Goal: Navigation & Orientation: Find specific page/section

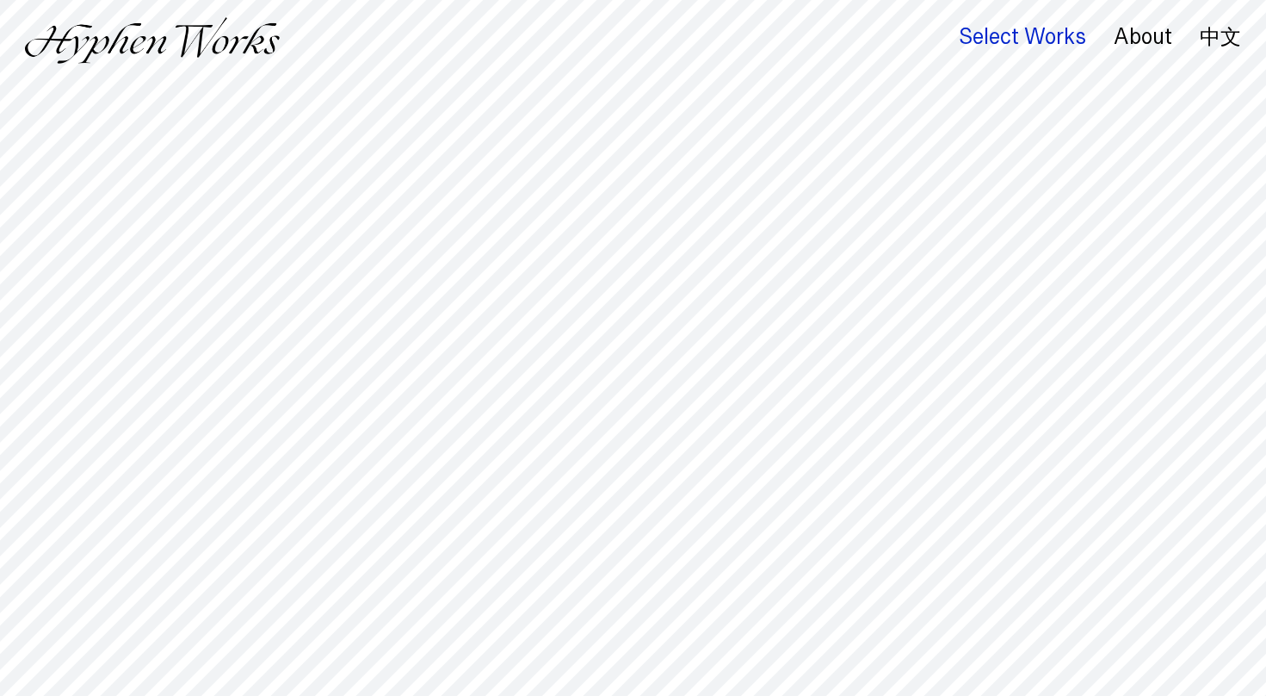
click at [1055, 40] on div "Select Works" at bounding box center [1022, 37] width 127 height 24
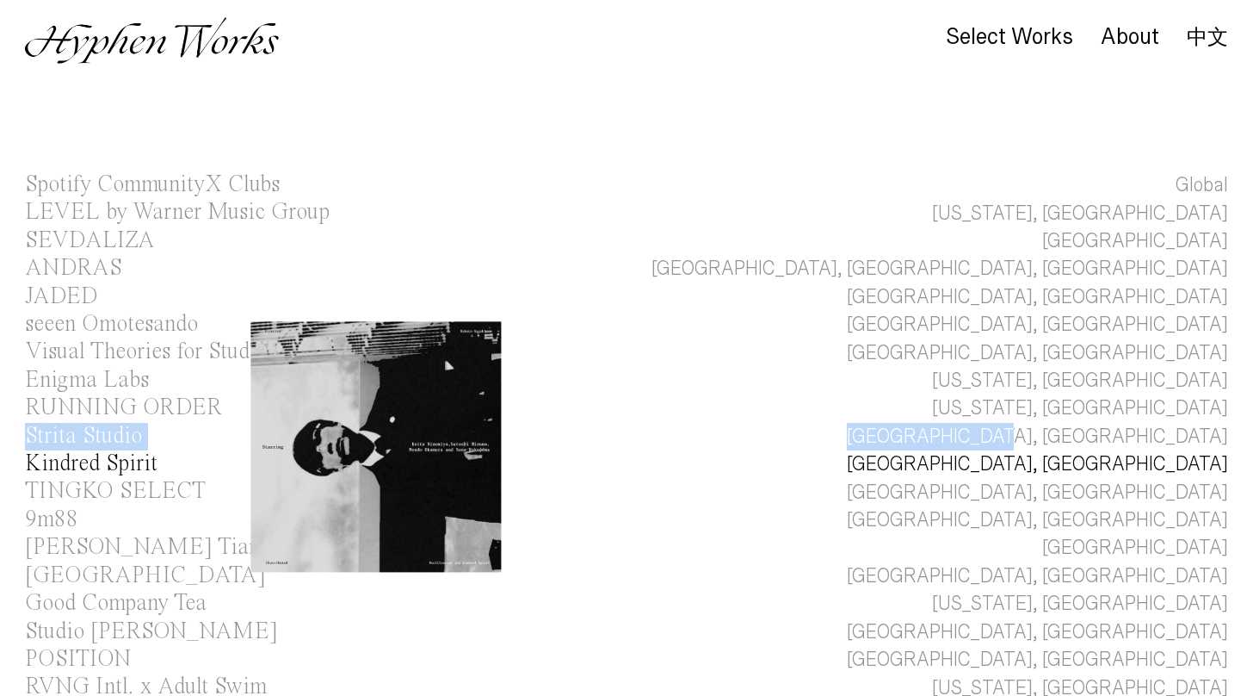
click at [102, 459] on div "Kindred Spirit" at bounding box center [91, 463] width 133 height 23
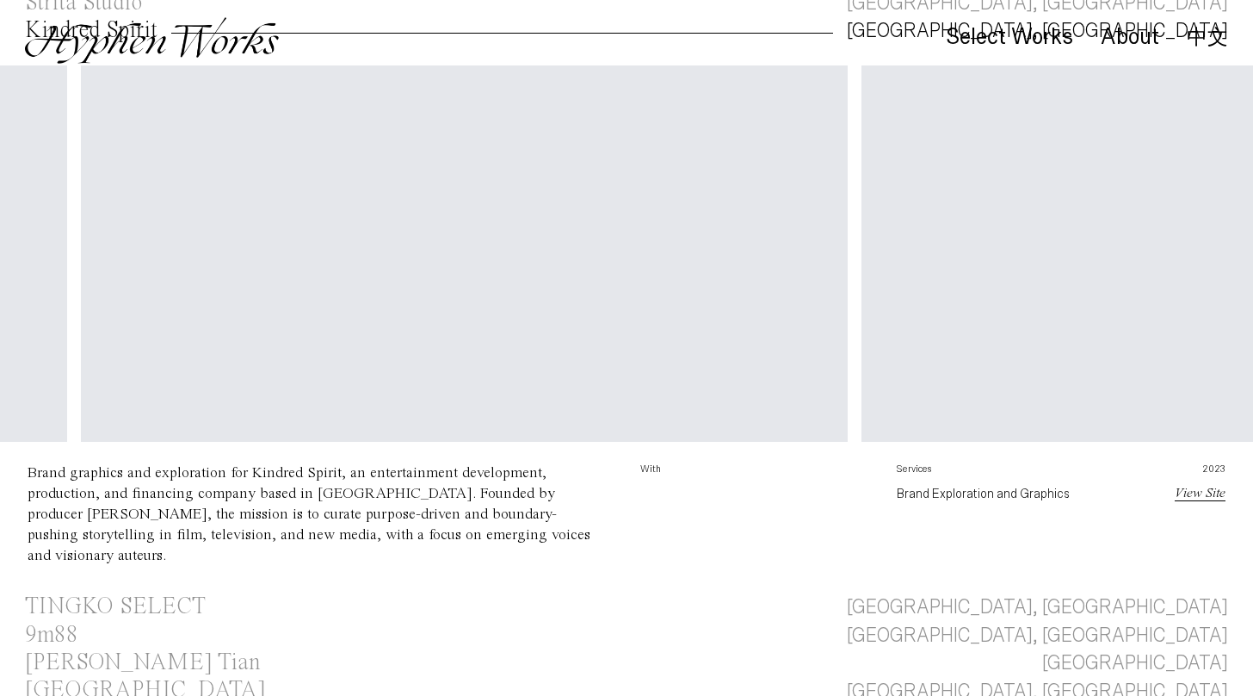
scroll to position [0, 1154]
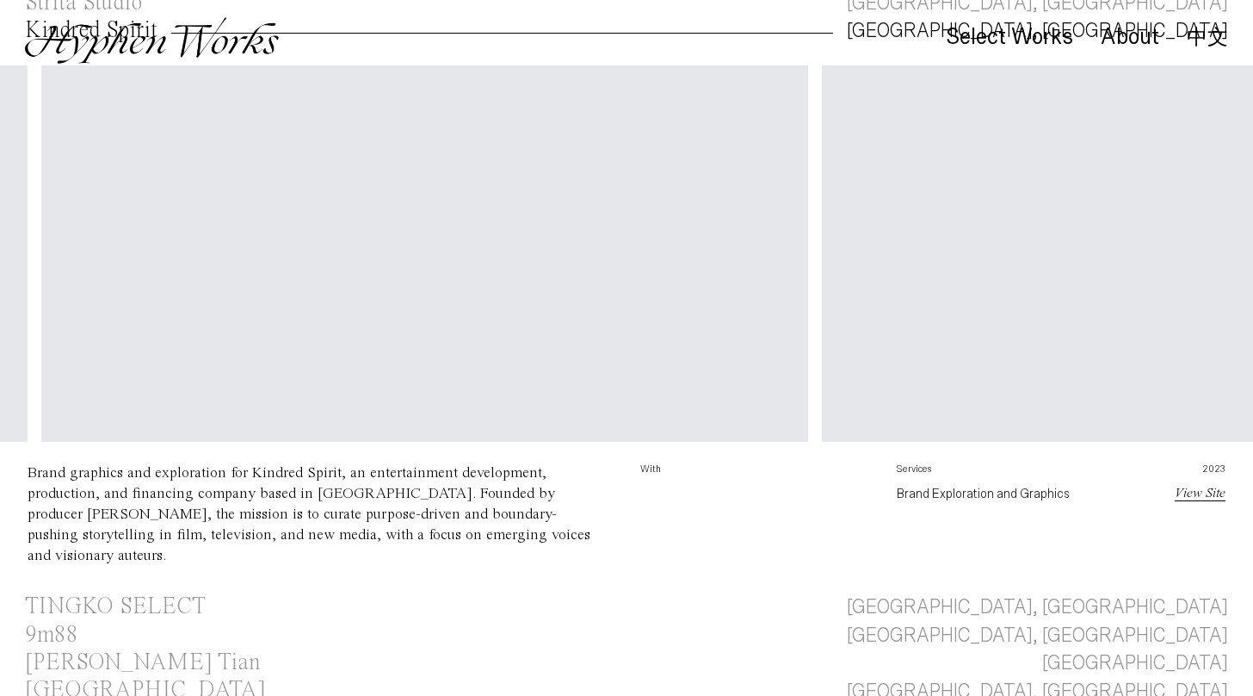
click at [1206, 492] on link "View Site" at bounding box center [1200, 493] width 51 height 14
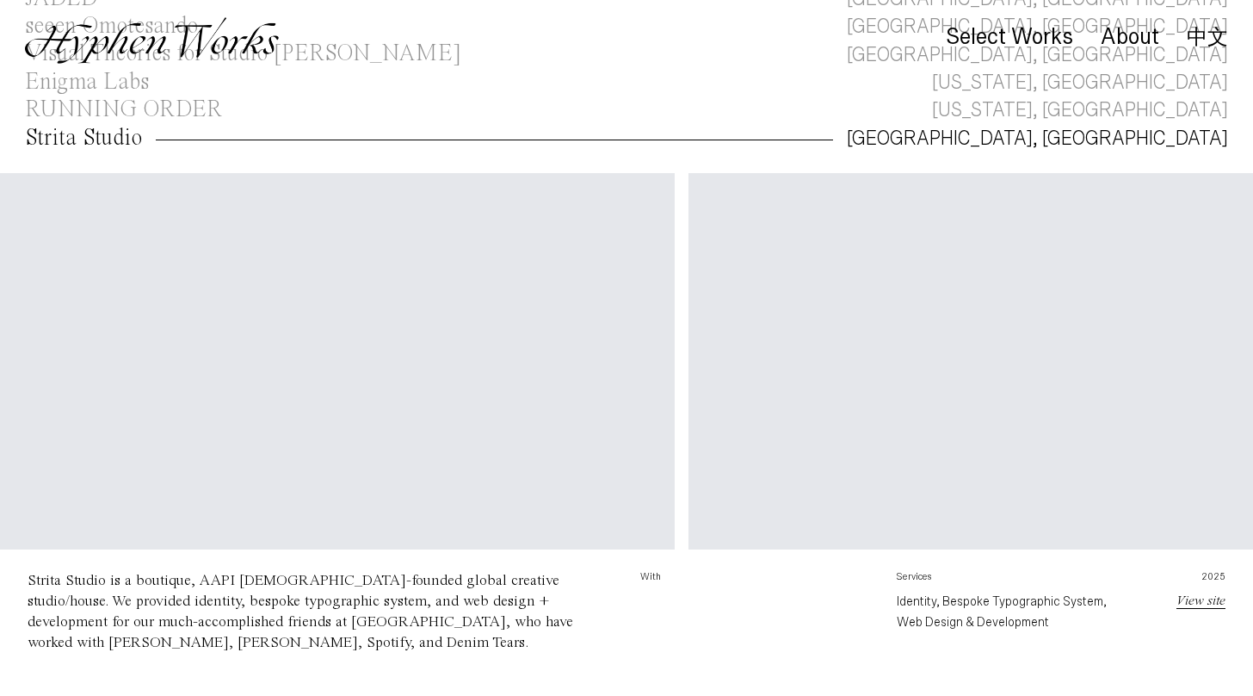
scroll to position [0, 770]
click at [1194, 599] on link "View site" at bounding box center [1201, 601] width 49 height 14
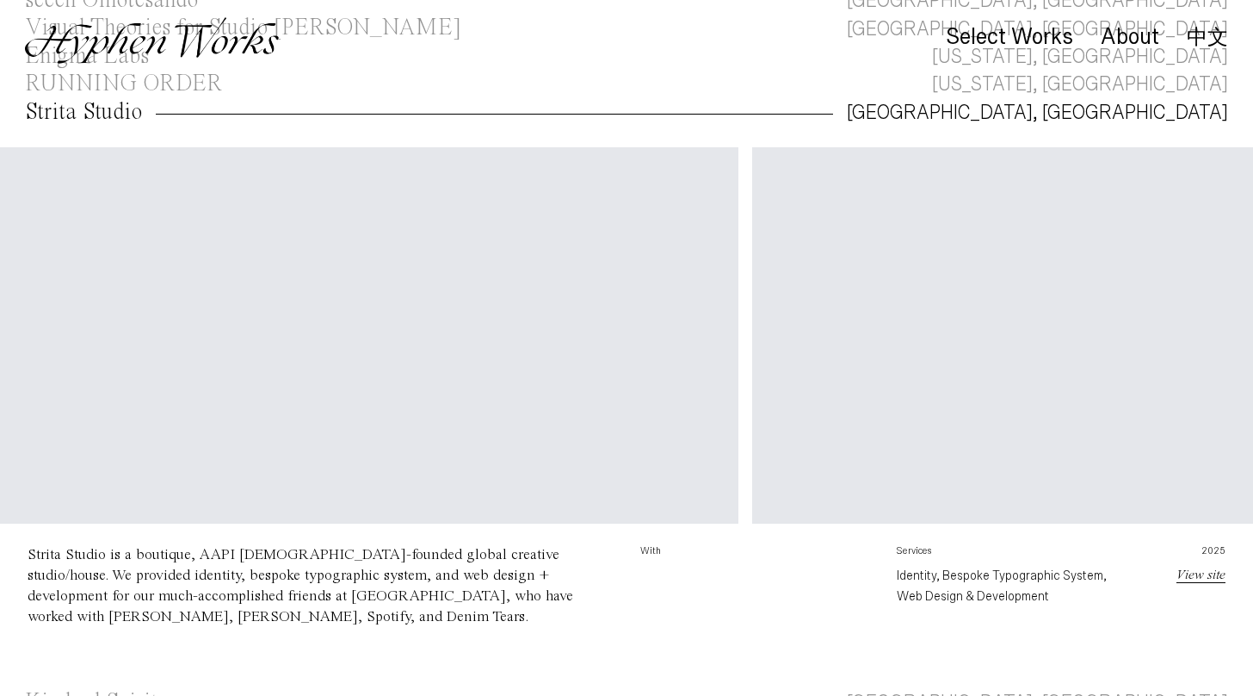
scroll to position [363, 0]
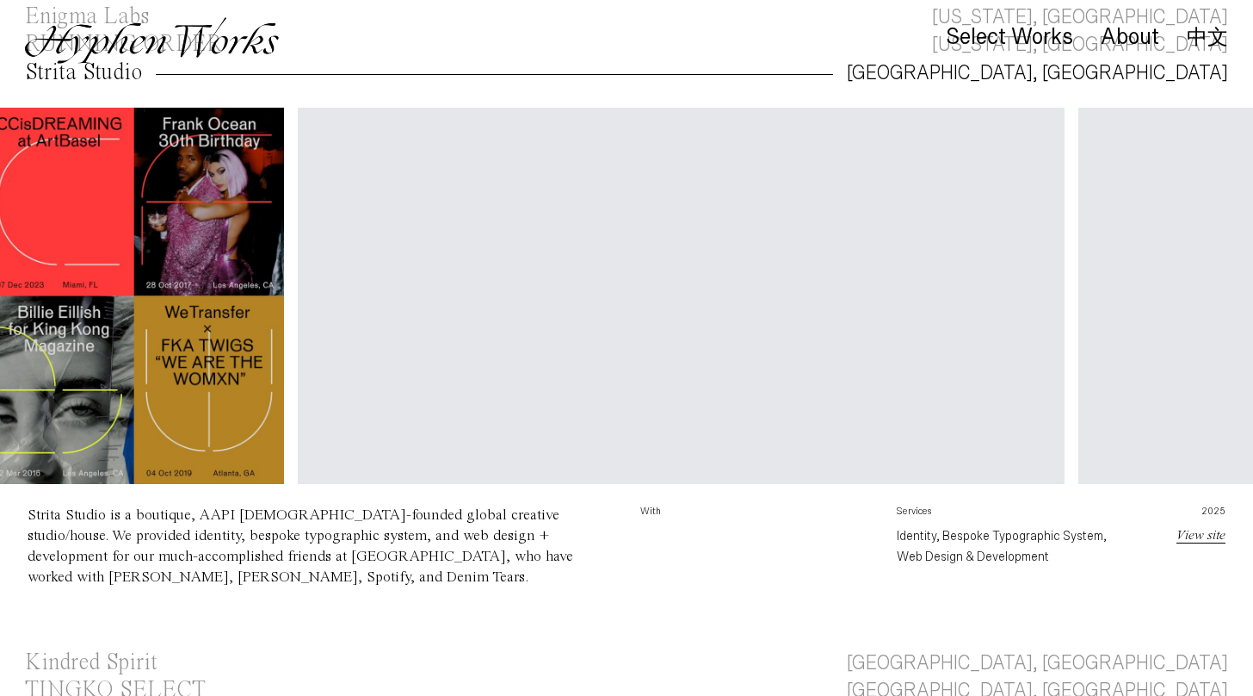
click at [414, 275] on video "Your browser does not support the video tag." at bounding box center [681, 300] width 767 height 384
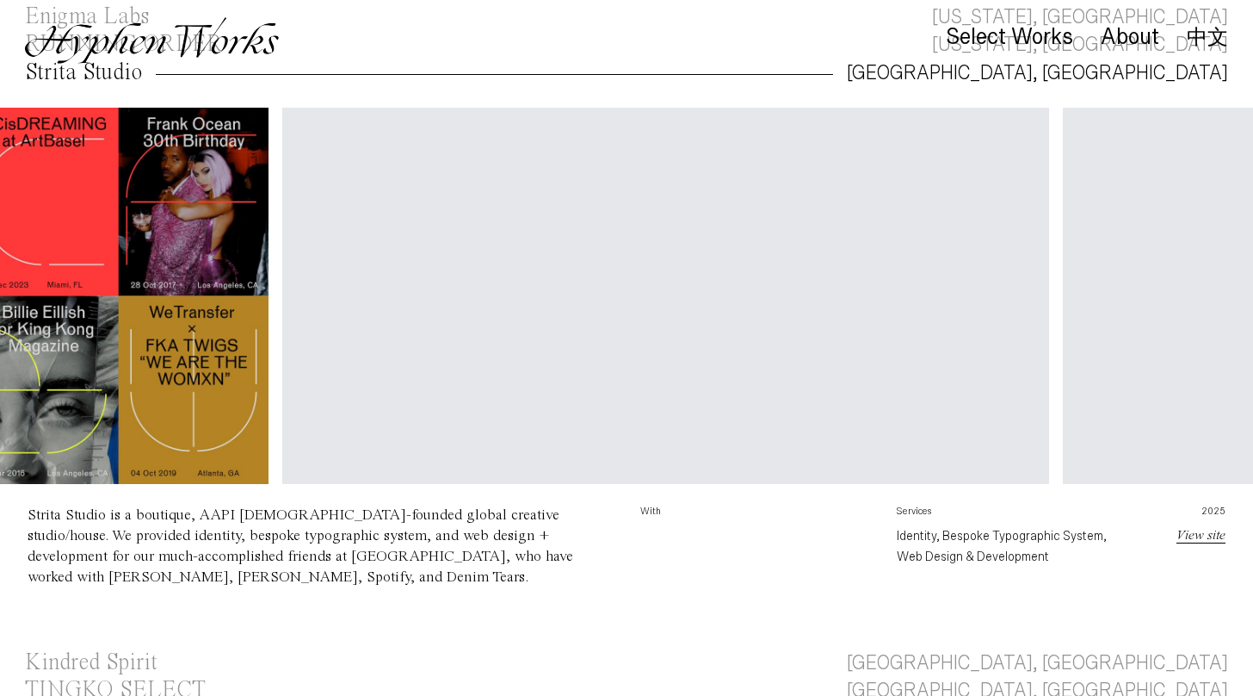
scroll to position [0, 303]
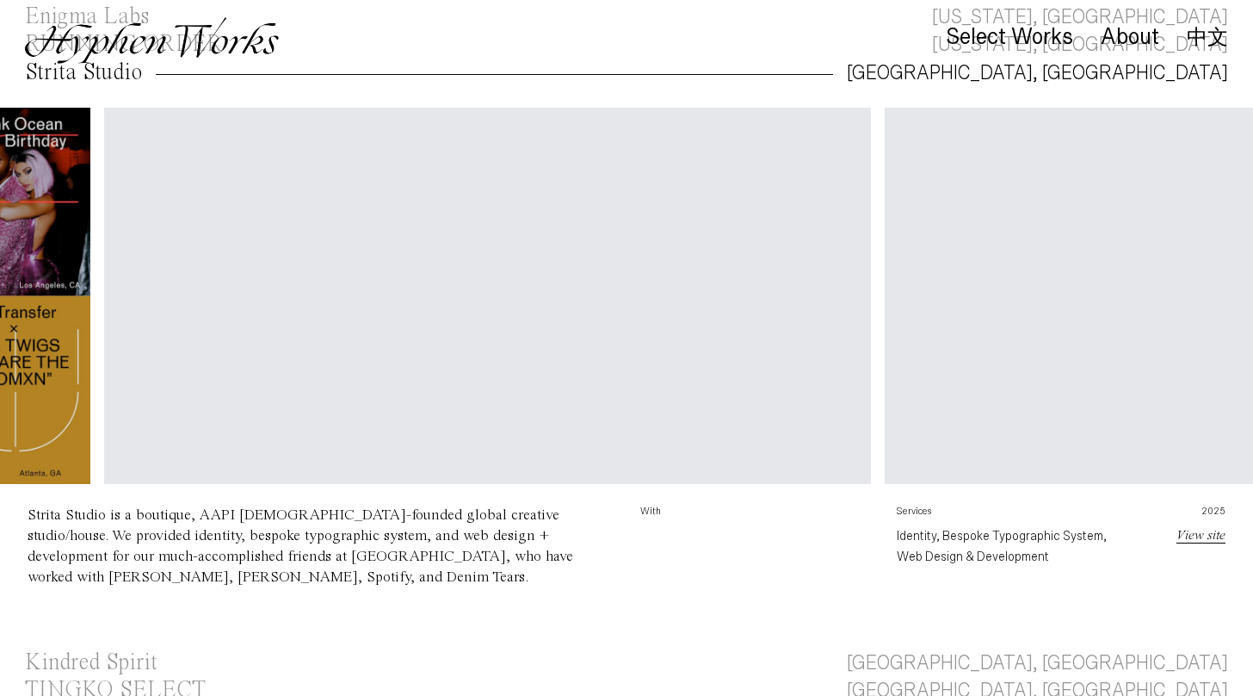
scroll to position [0, 460]
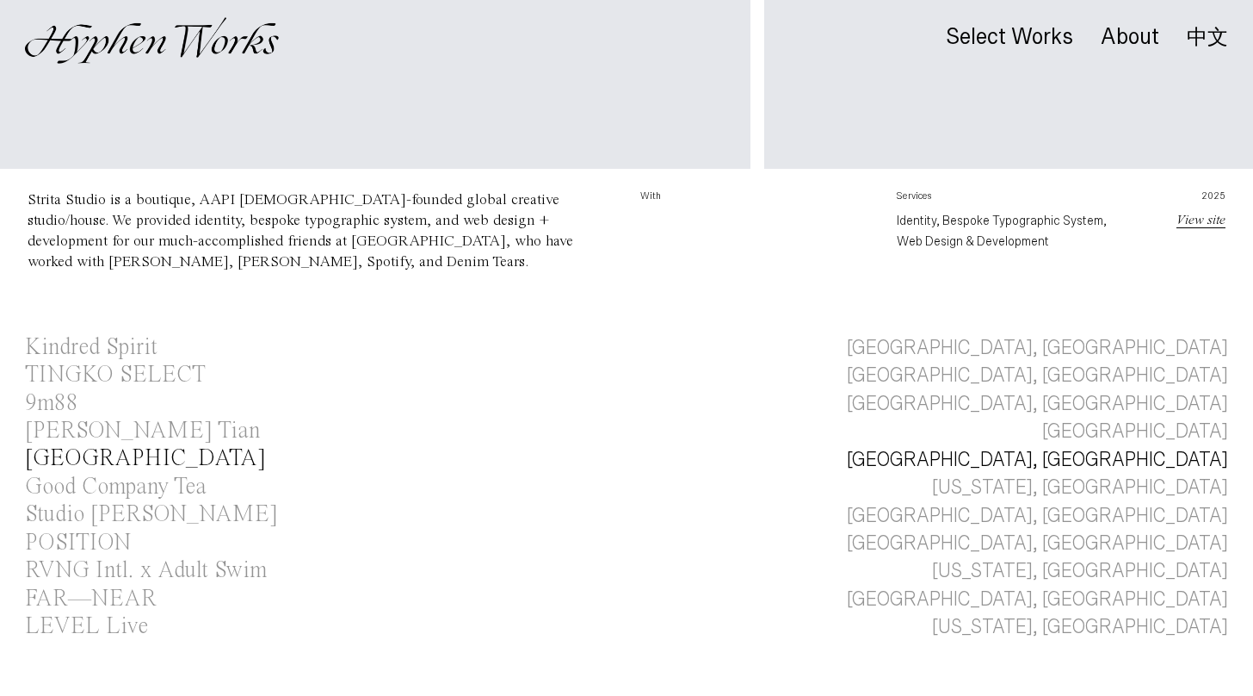
scroll to position [682, 0]
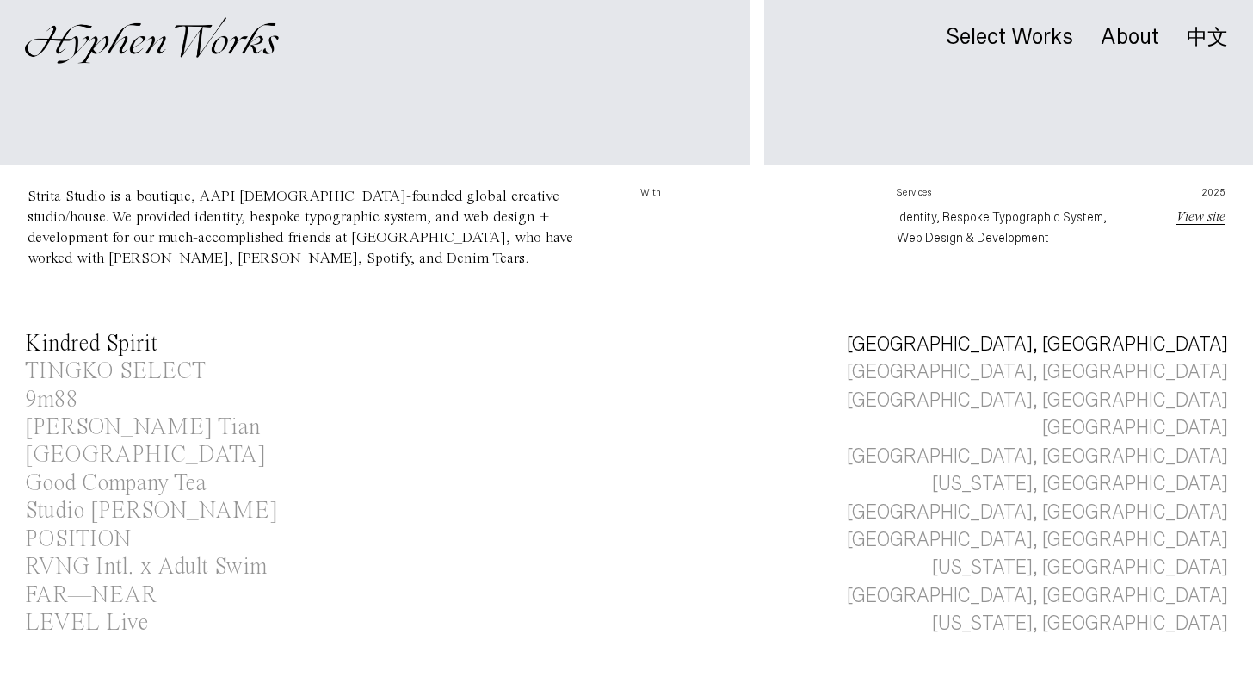
click at [90, 341] on div "Kindred Spirit" at bounding box center [91, 343] width 133 height 23
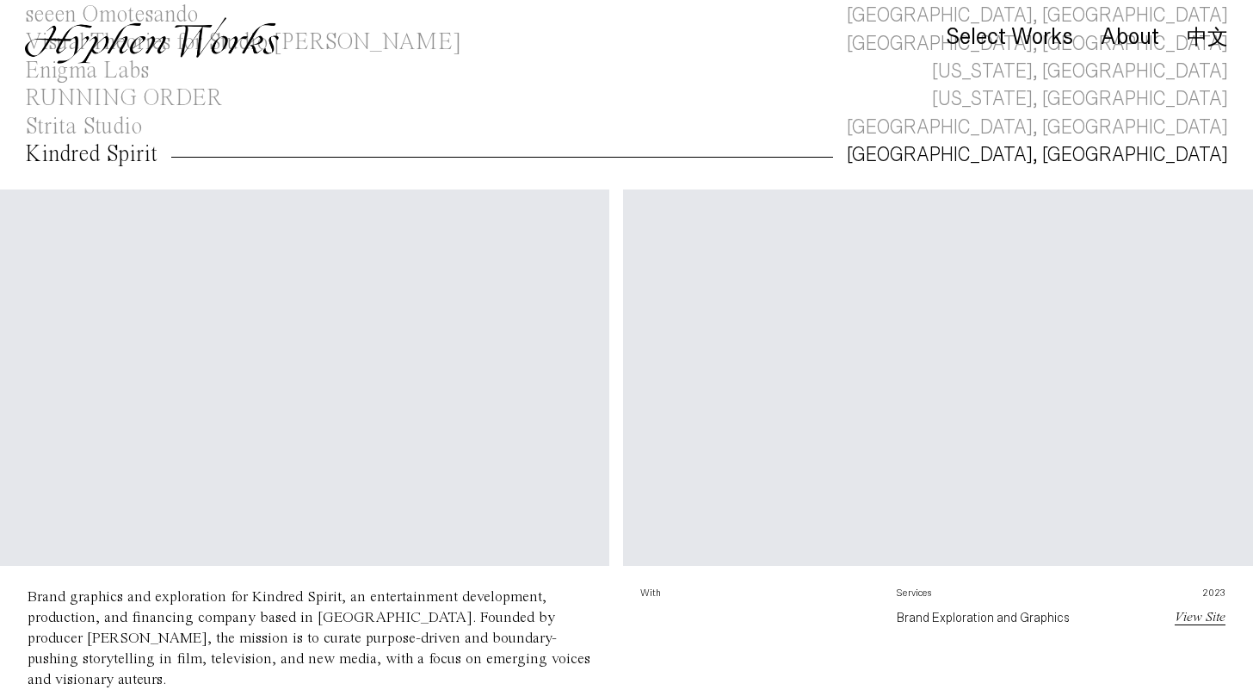
scroll to position [0, 572]
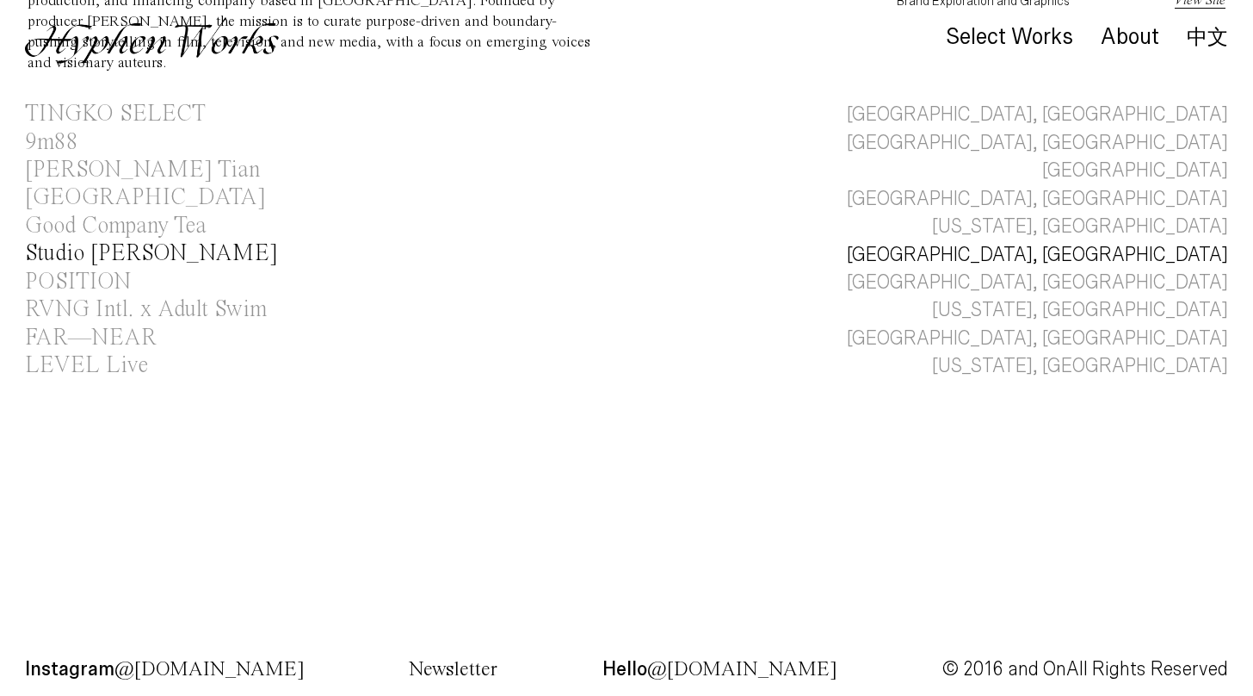
click at [132, 247] on div "Studio [PERSON_NAME]" at bounding box center [151, 253] width 253 height 23
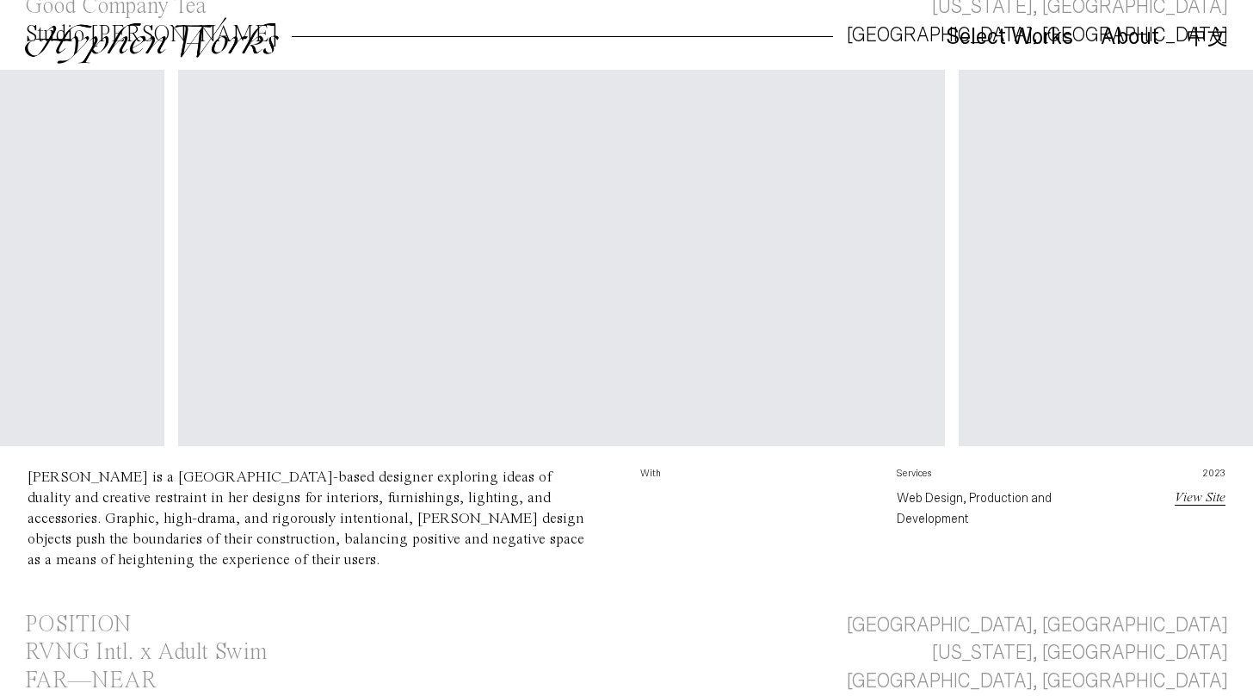
scroll to position [0, 3208]
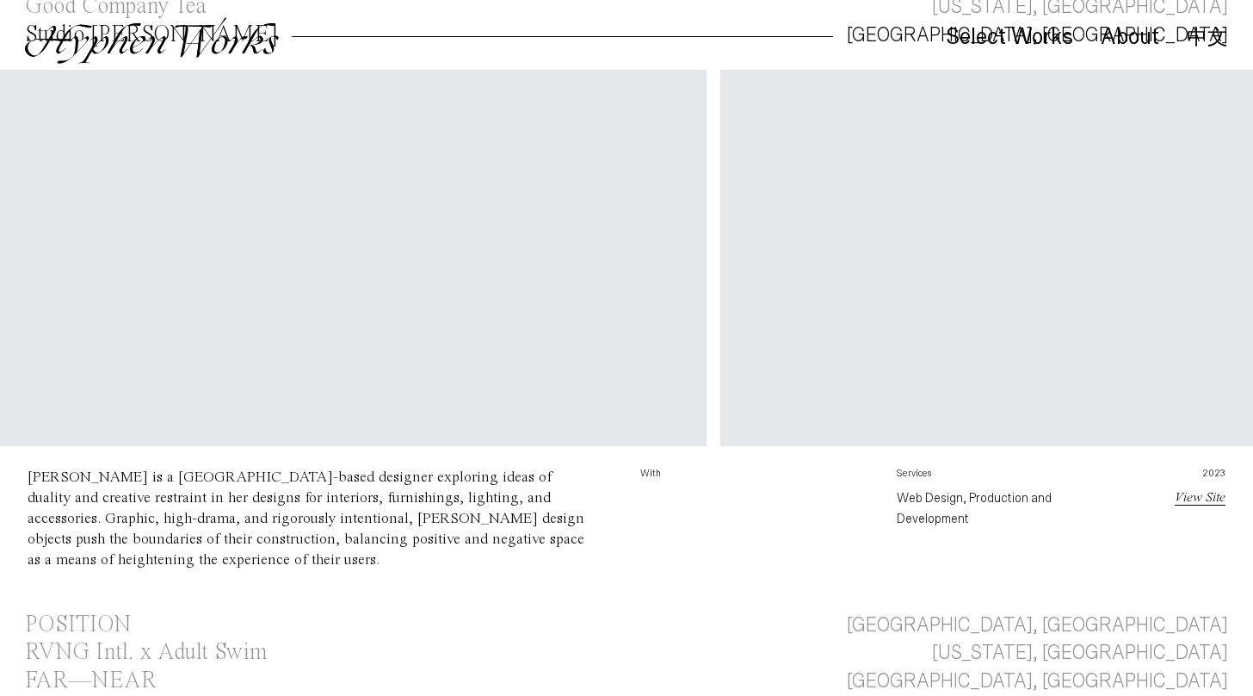
click at [1203, 495] on link "View Site" at bounding box center [1200, 498] width 51 height 14
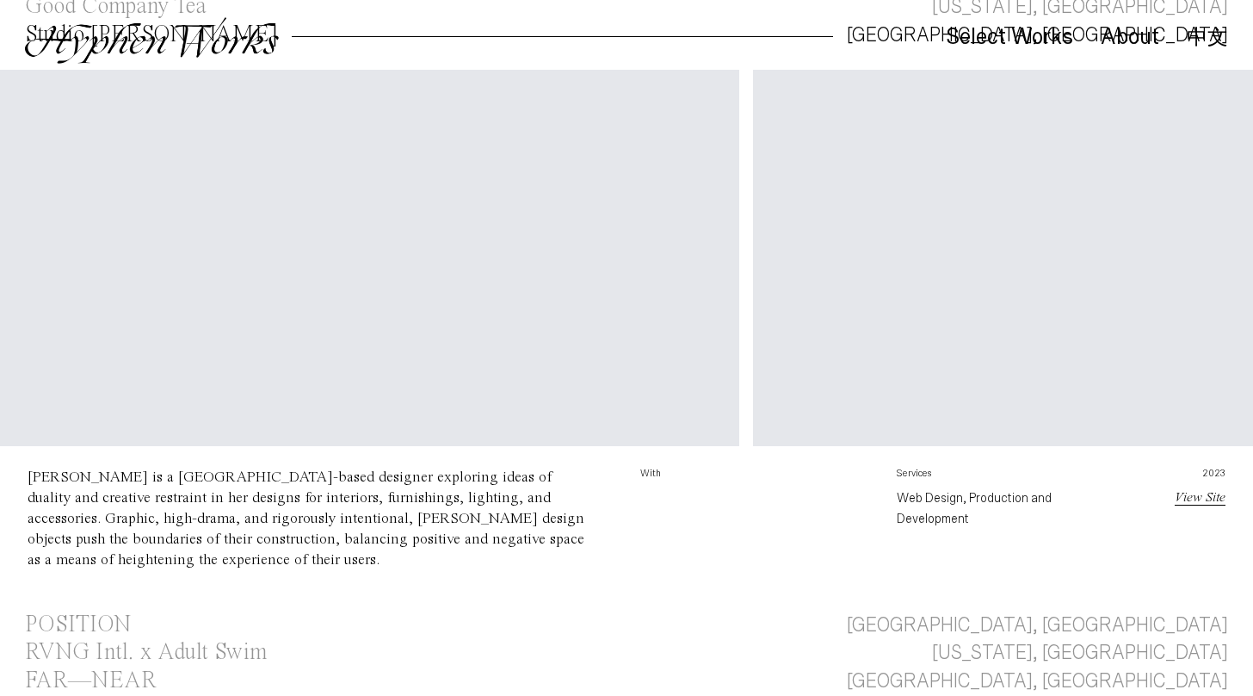
scroll to position [929, 0]
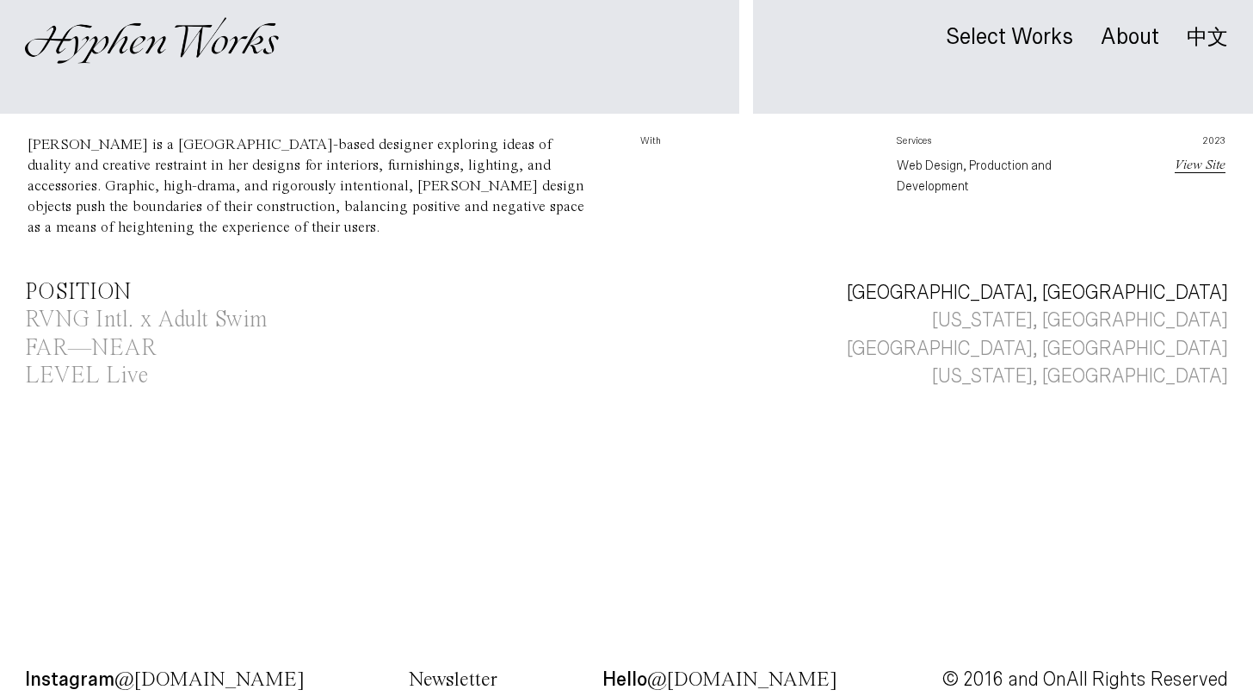
click at [97, 294] on div "POSITION" at bounding box center [78, 292] width 106 height 23
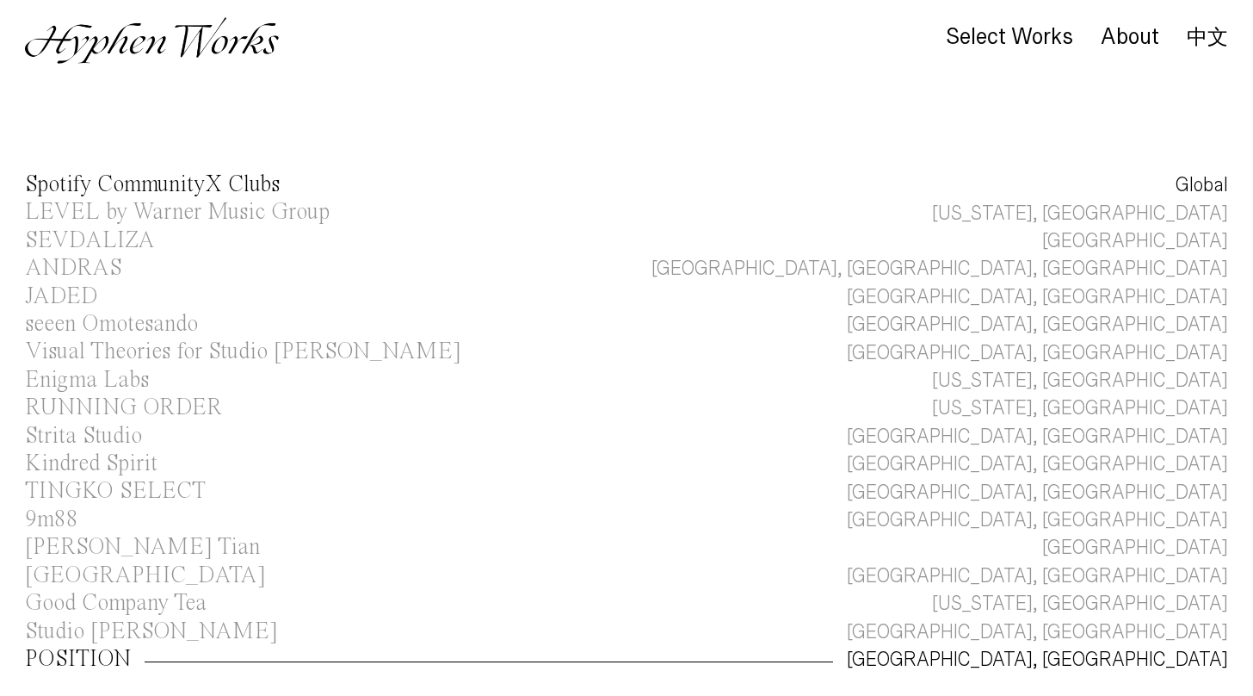
click at [111, 184] on div "Spotify CommunityX Clubs" at bounding box center [152, 184] width 255 height 23
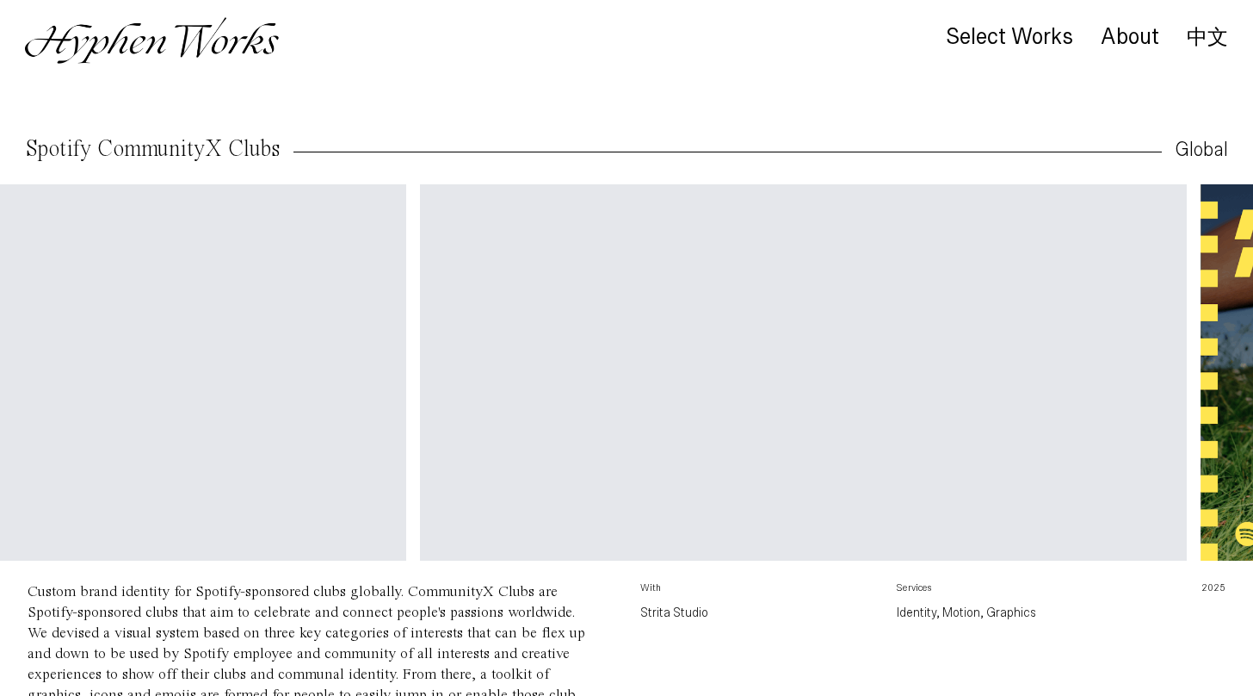
scroll to position [0, 1544]
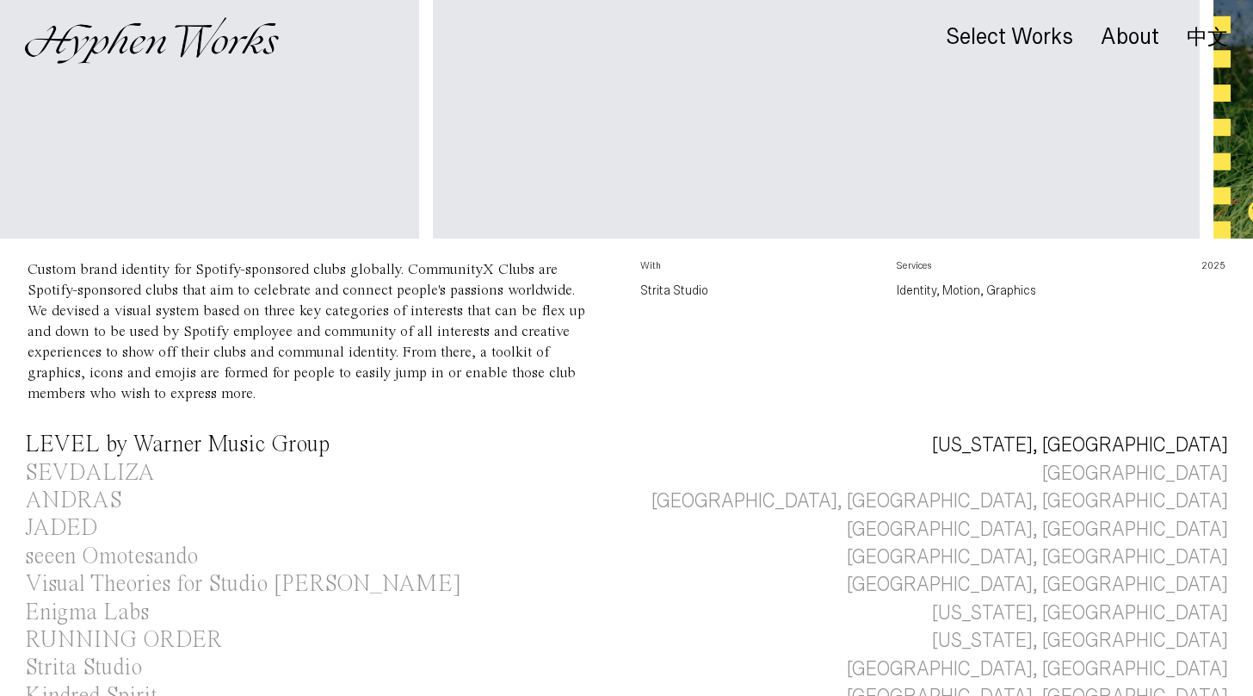
click at [225, 433] on div "LEVEL by Warner Music Group" at bounding box center [177, 444] width 305 height 23
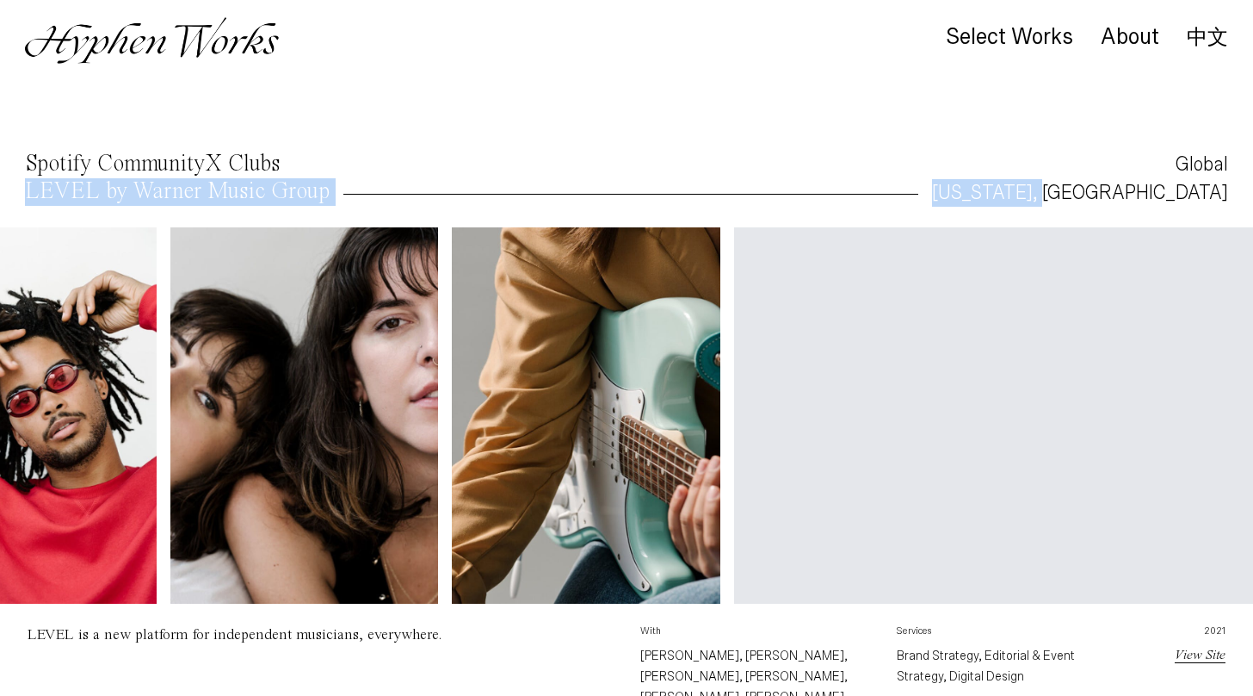
scroll to position [65, 0]
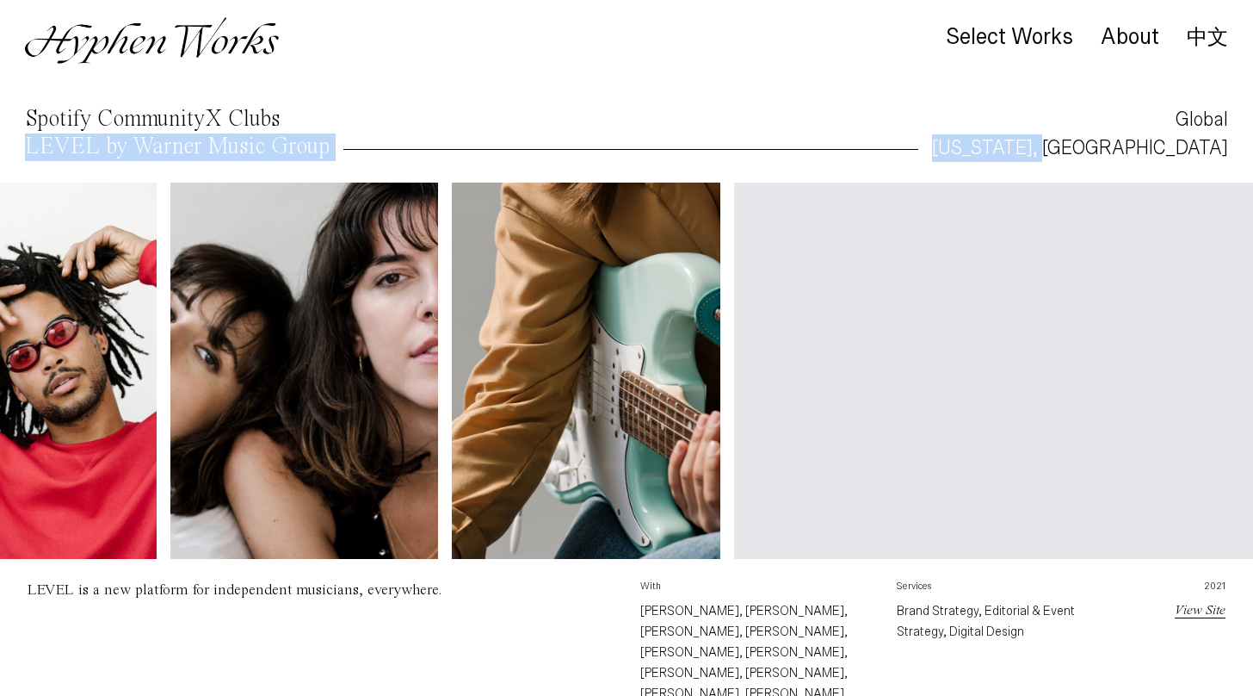
click at [480, 110] on link "Spotify CommunityX Clubs Global" at bounding box center [626, 120] width 1253 height 28
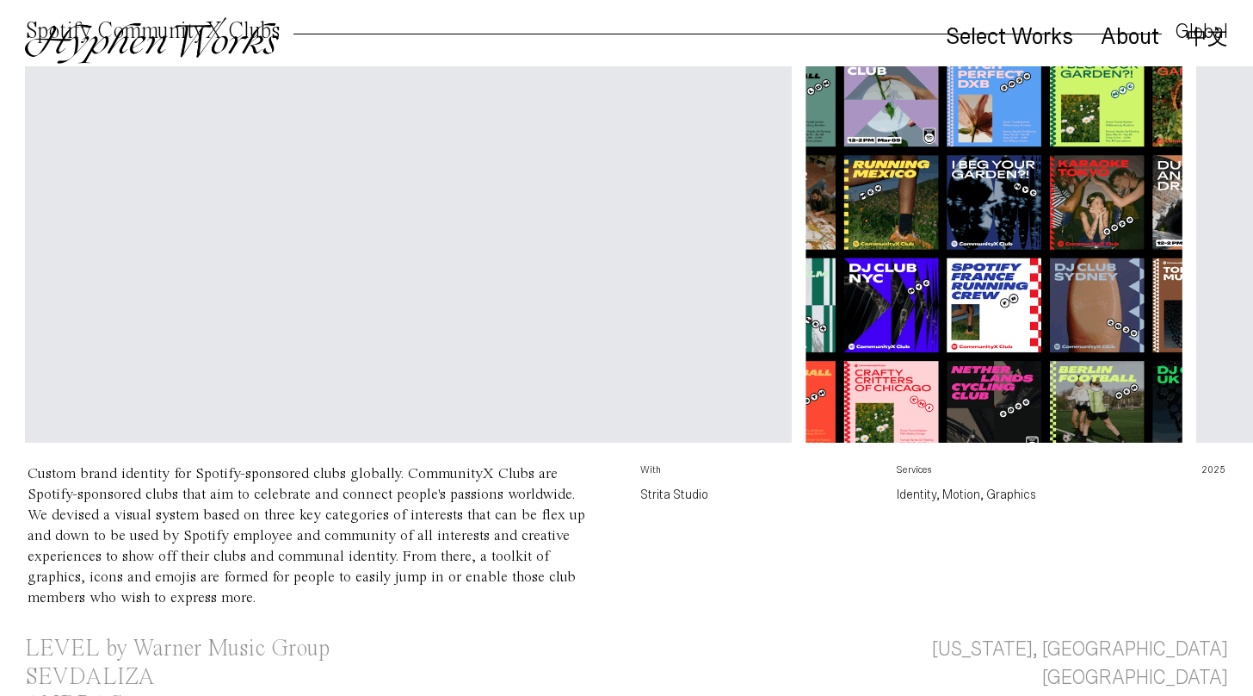
scroll to position [445, 0]
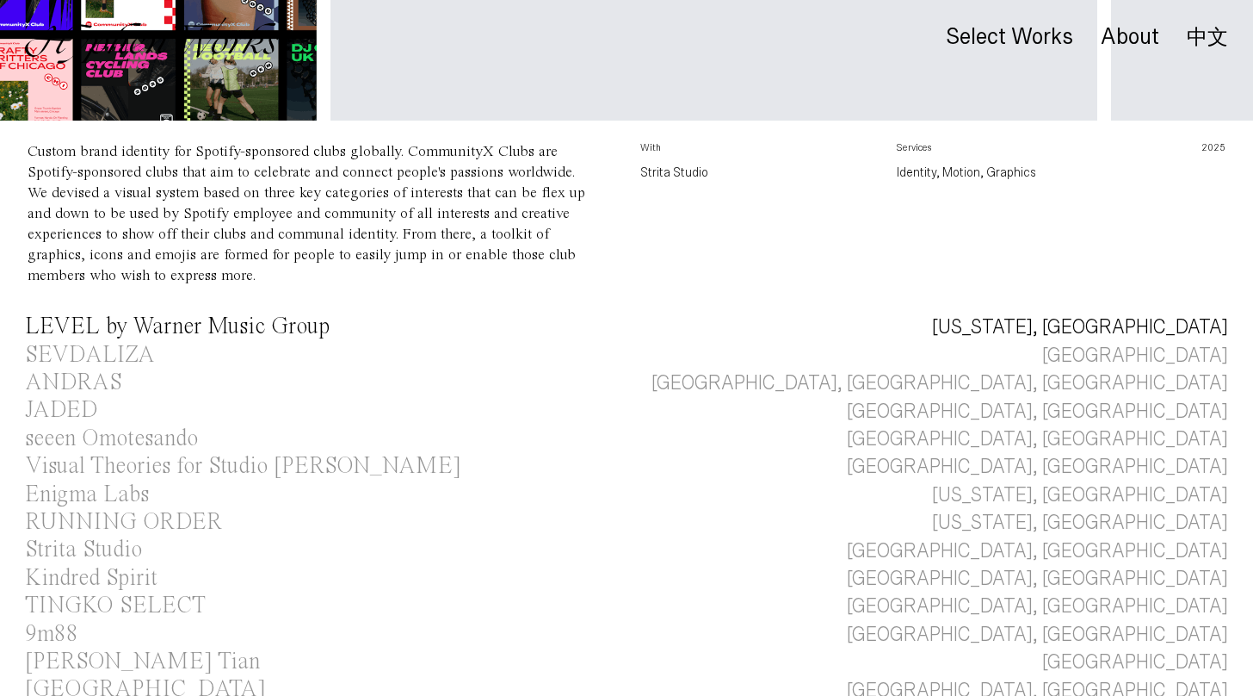
click at [165, 315] on div "LEVEL by Warner Music Group" at bounding box center [177, 326] width 305 height 23
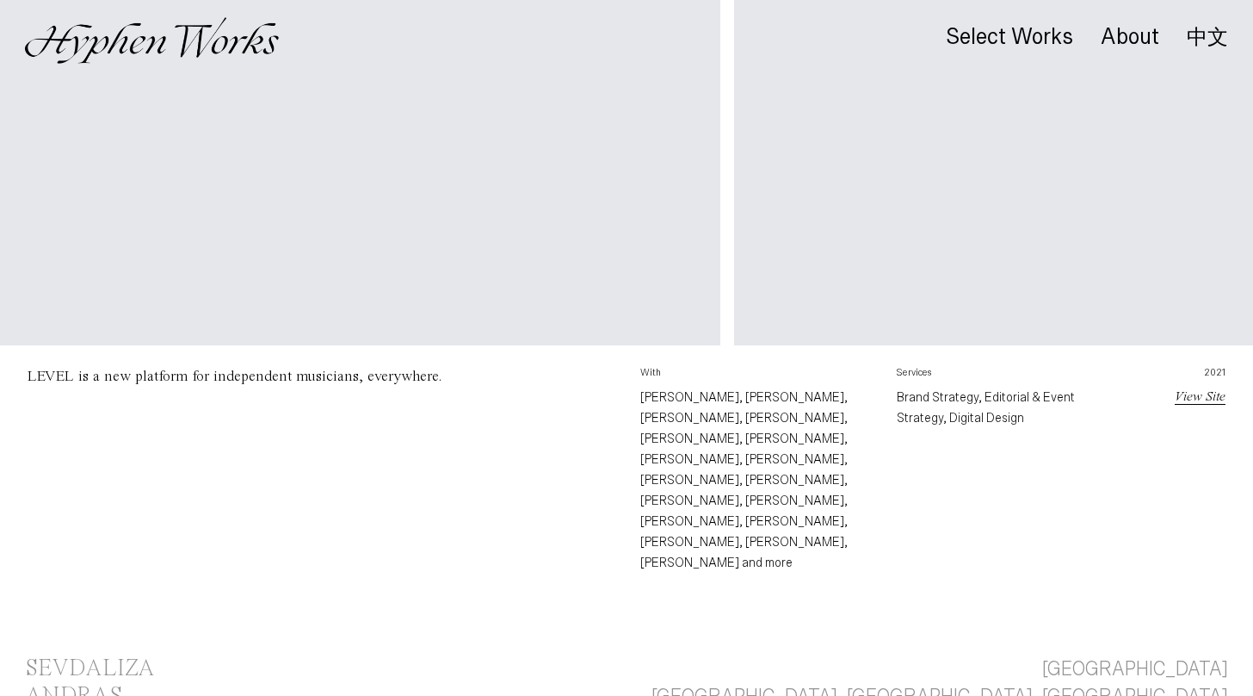
click at [1197, 401] on link "View Site" at bounding box center [1200, 397] width 51 height 14
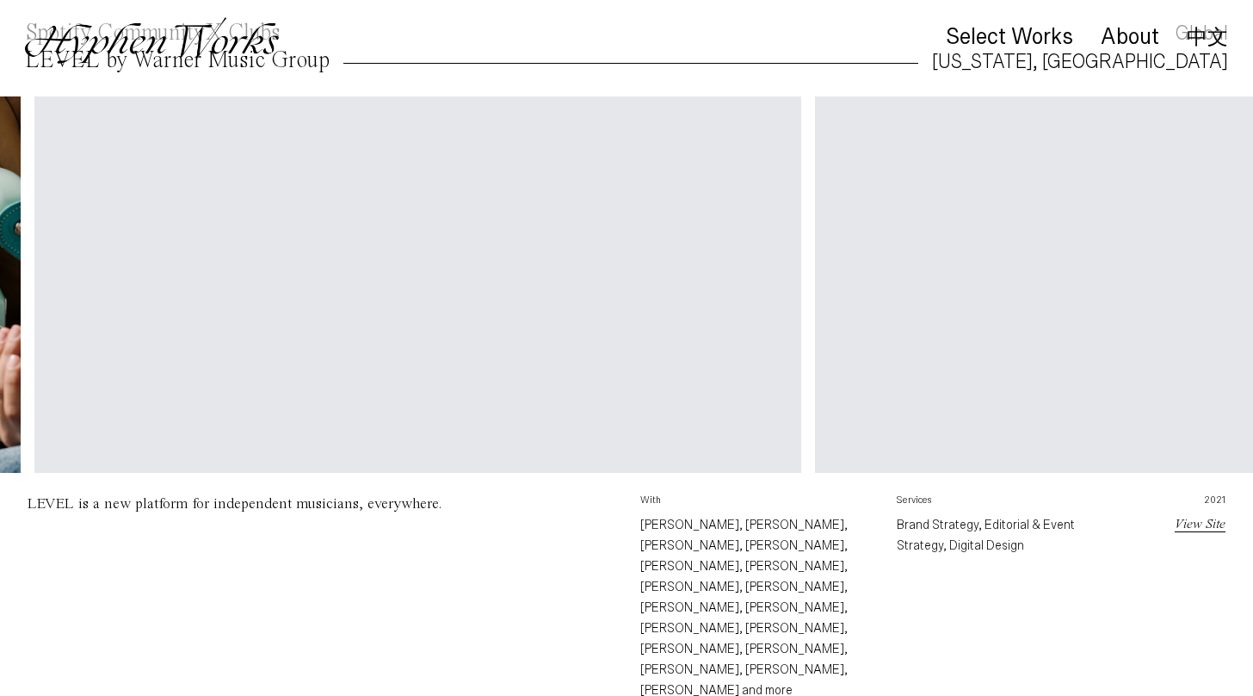
scroll to position [0, 2061]
